Goal: Information Seeking & Learning: Learn about a topic

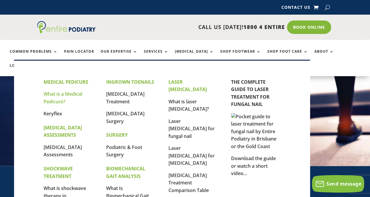
click at [70, 94] on link "What is a Medical Pedicure?" at bounding box center [63, 98] width 39 height 14
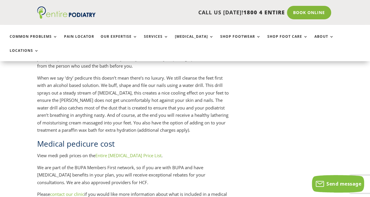
scroll to position [785, 0]
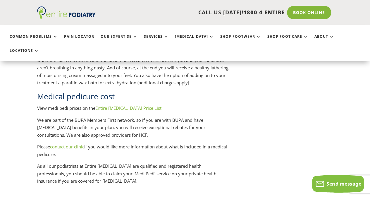
click at [130, 105] on link "Entire Podiatry Price List" at bounding box center [128, 108] width 66 height 6
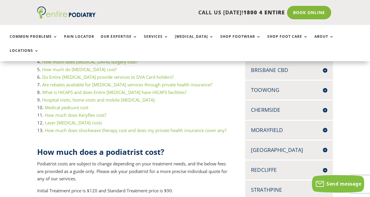
scroll to position [100, 0]
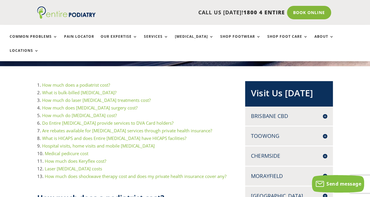
click at [324, 112] on h4 "Brisbane CBD" at bounding box center [289, 115] width 76 height 7
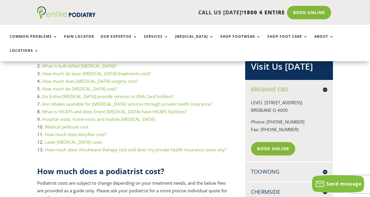
scroll to position [104, 0]
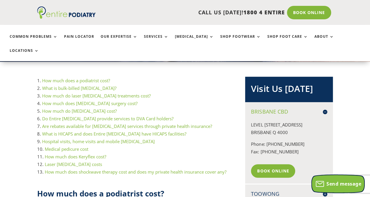
click at [334, 183] on span "Send message" at bounding box center [343, 183] width 35 height 6
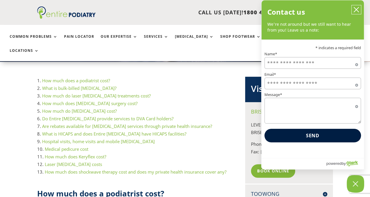
click at [356, 10] on icon "close chatbox" at bounding box center [356, 10] width 6 height 6
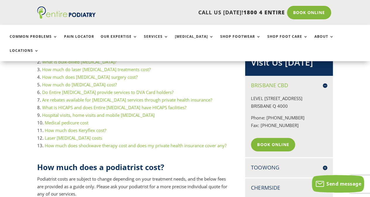
scroll to position [129, 0]
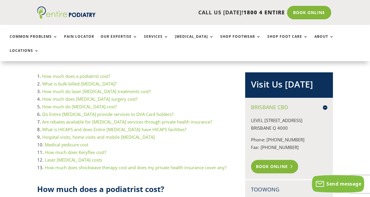
click at [266, 160] on link "Book Online" at bounding box center [274, 166] width 47 height 13
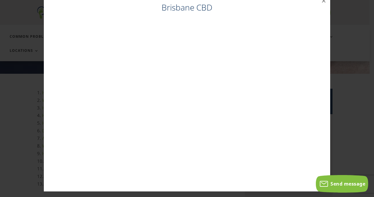
scroll to position [12, 0]
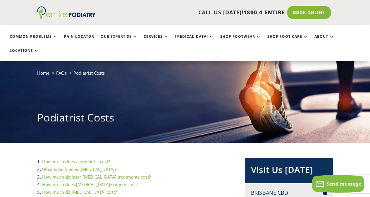
scroll to position [24, 0]
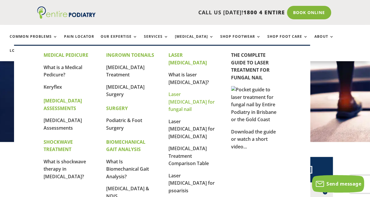
click at [188, 91] on link "Laser [MEDICAL_DATA] for fungal nail" at bounding box center [191, 101] width 46 height 21
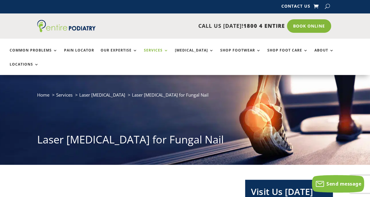
scroll to position [1, 0]
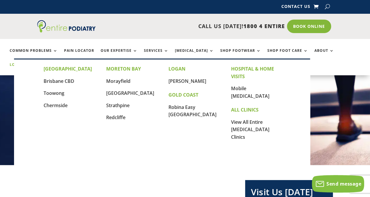
click at [39, 63] on link "Locations" at bounding box center [24, 69] width 29 height 13
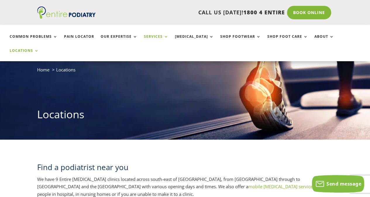
scroll to position [26, 0]
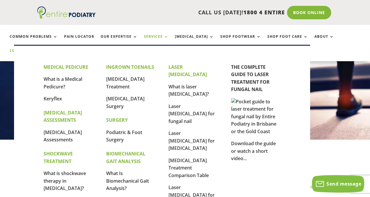
click at [159, 38] on link "Services" at bounding box center [156, 41] width 25 height 13
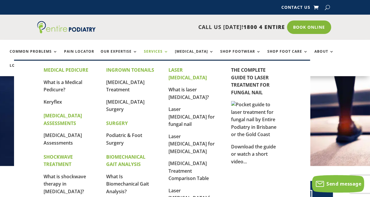
click at [147, 51] on link "Services" at bounding box center [156, 55] width 25 height 13
click at [152, 51] on link "Services" at bounding box center [156, 55] width 25 height 13
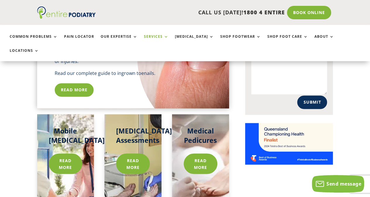
scroll to position [429, 0]
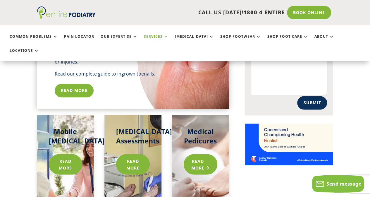
click at [199, 154] on link "Read more" at bounding box center [201, 164] width 34 height 20
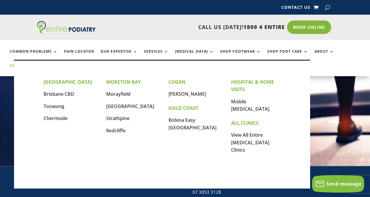
click at [39, 63] on link "Locations" at bounding box center [24, 69] width 29 height 13
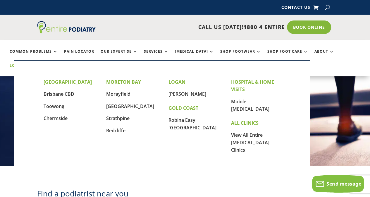
click at [39, 63] on link "Locations" at bounding box center [24, 69] width 29 height 13
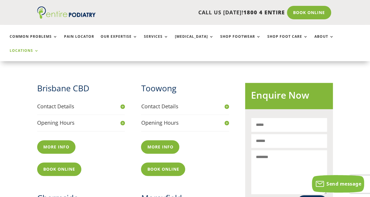
scroll to position [213, 0]
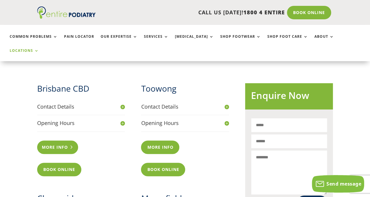
click at [59, 140] on link "More info" at bounding box center [57, 146] width 41 height 13
